Goal: Information Seeking & Learning: Learn about a topic

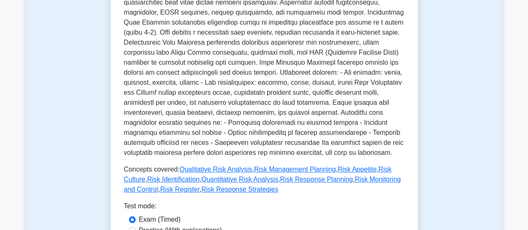
scroll to position [259, 0]
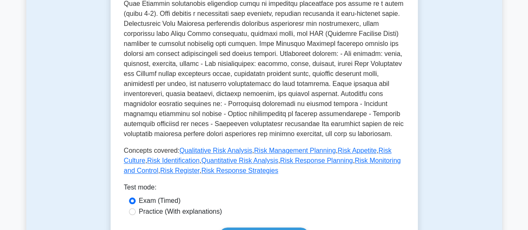
click at [199, 213] on label "Practice (With explanations)" at bounding box center [180, 211] width 83 height 10
click at [136, 213] on input "Practice (With explanations)" at bounding box center [132, 211] width 7 height 7
radio input "true"
click at [129, 197] on input "Exam (Timed)" at bounding box center [132, 200] width 7 height 7
radio input "true"
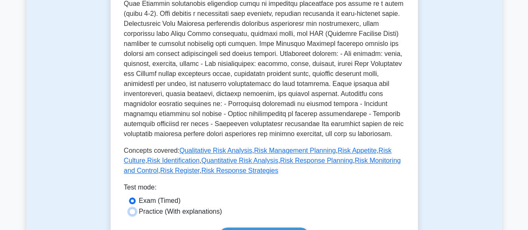
click at [129, 208] on input "Practice (With explanations)" at bounding box center [132, 211] width 7 height 7
radio input "true"
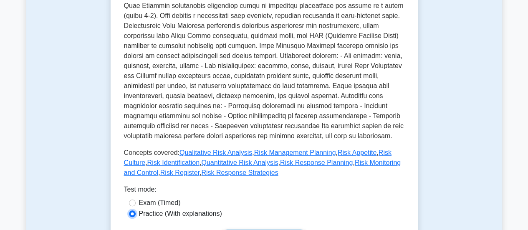
scroll to position [460, 0]
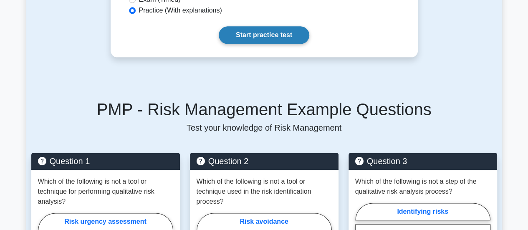
click at [256, 30] on link "Start practice test" at bounding box center [264, 35] width 91 height 18
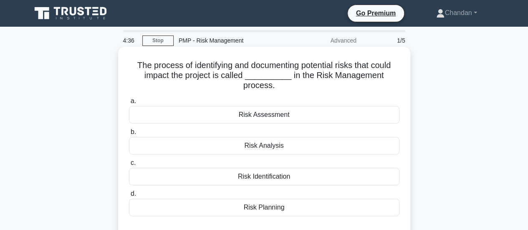
click at [277, 175] on div "Risk Identification" at bounding box center [264, 177] width 270 height 18
click at [129, 166] on input "c. Risk Identification" at bounding box center [129, 162] width 0 height 5
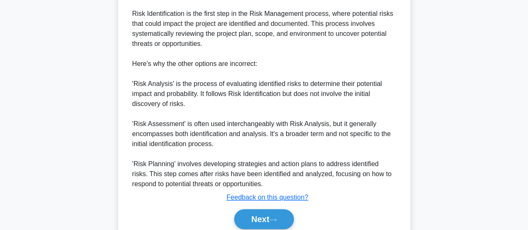
scroll to position [293, 0]
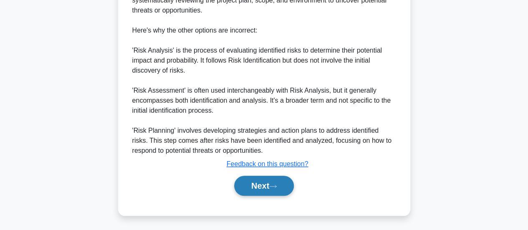
click at [263, 187] on button "Next" at bounding box center [264, 186] width 60 height 20
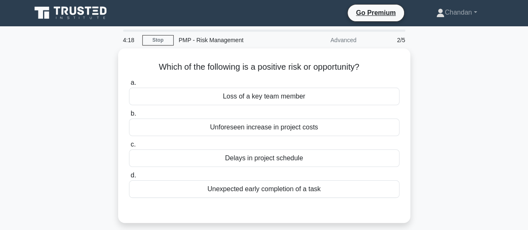
scroll to position [0, 0]
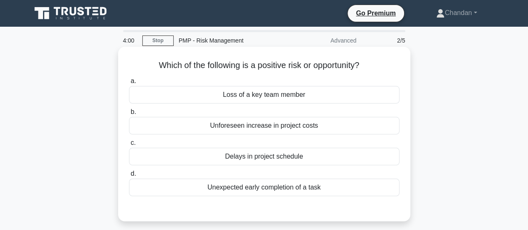
click at [292, 193] on div "Unexpected early completion of a task" at bounding box center [264, 188] width 270 height 18
click at [129, 176] on input "d. Unexpected early completion of a task" at bounding box center [129, 173] width 0 height 5
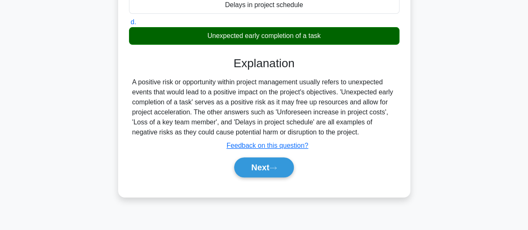
scroll to position [159, 0]
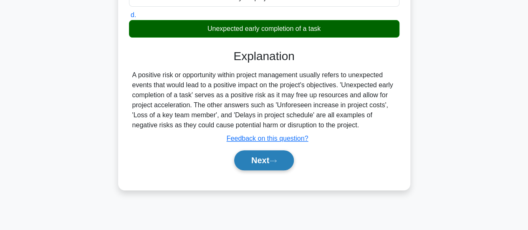
click at [274, 161] on icon at bounding box center [273, 161] width 8 height 5
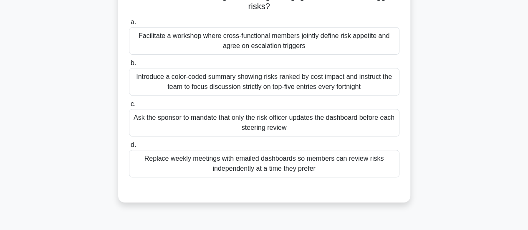
scroll to position [112, 0]
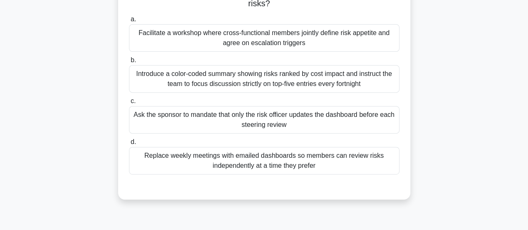
click at [345, 38] on div "Facilitate a workshop where cross-functional members jointly define risk appeti…" at bounding box center [264, 38] width 270 height 28
click at [129, 22] on input "a. Facilitate a workshop where cross-functional members jointly define risk app…" at bounding box center [129, 19] width 0 height 5
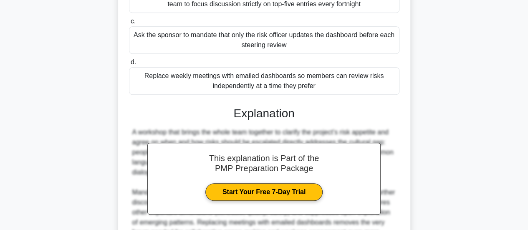
scroll to position [283, 0]
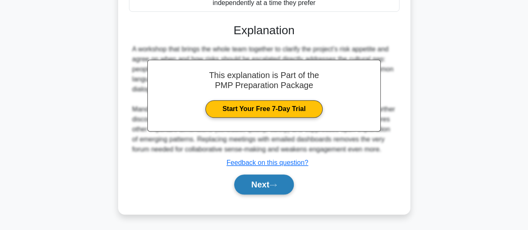
click at [275, 184] on icon at bounding box center [273, 185] width 8 height 5
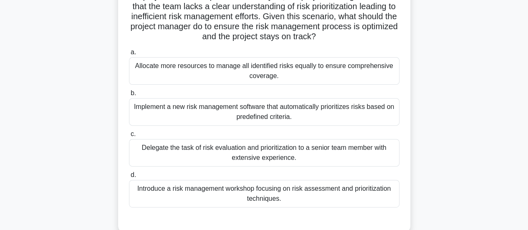
scroll to position [101, 0]
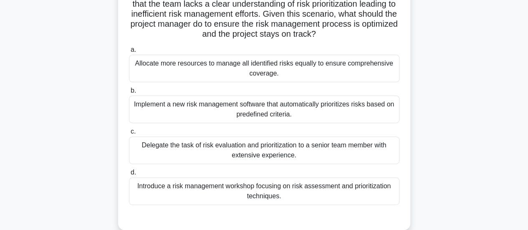
click at [375, 189] on div "Introduce a risk management workshop focusing on risk assessment and prioritiza…" at bounding box center [264, 191] width 270 height 28
click at [129, 175] on input "d. Introduce a risk management workshop focusing on risk assessment and priorit…" at bounding box center [129, 172] width 0 height 5
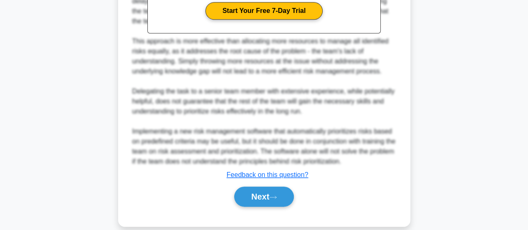
scroll to position [400, 0]
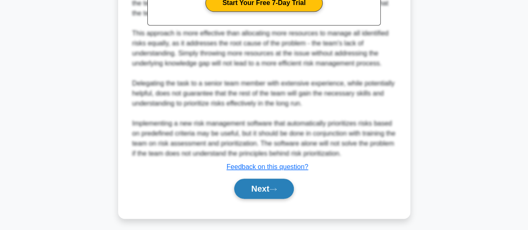
click at [249, 194] on button "Next" at bounding box center [264, 189] width 60 height 20
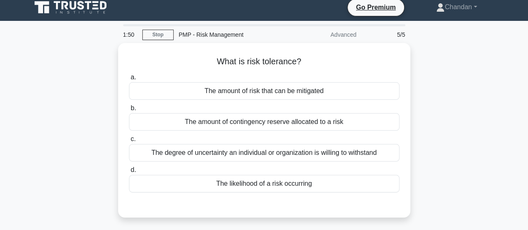
scroll to position [7, 0]
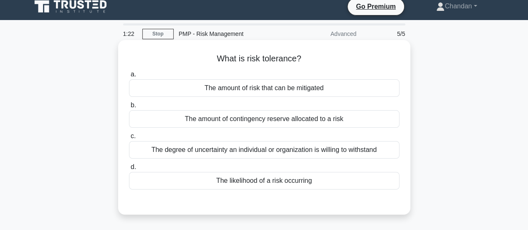
click at [304, 90] on div "The amount of risk that can be mitigated" at bounding box center [264, 88] width 270 height 18
click at [129, 77] on input "a. The amount of risk that can be mitigated" at bounding box center [129, 74] width 0 height 5
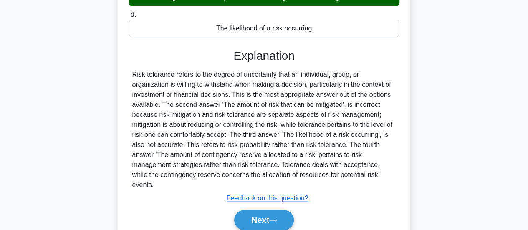
scroll to position [161, 0]
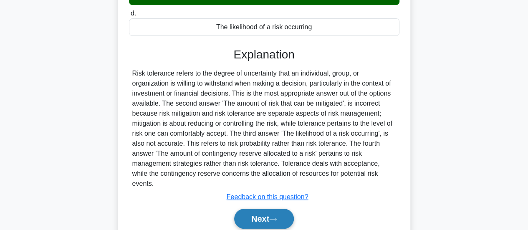
click at [275, 217] on icon at bounding box center [273, 219] width 8 height 5
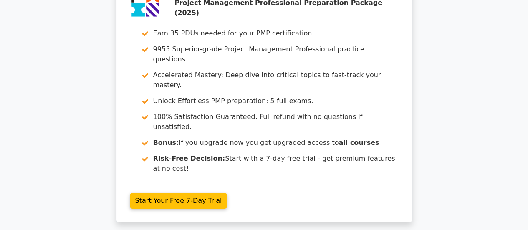
scroll to position [1302, 0]
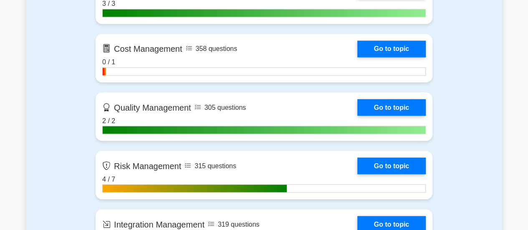
scroll to position [672, 0]
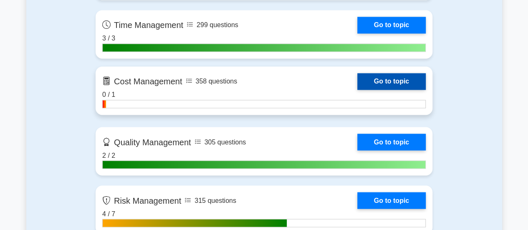
click at [372, 84] on link "Go to topic" at bounding box center [391, 81] width 68 height 17
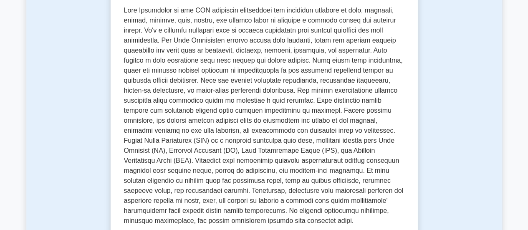
scroll to position [181, 0]
